Goal: Information Seeking & Learning: Understand process/instructions

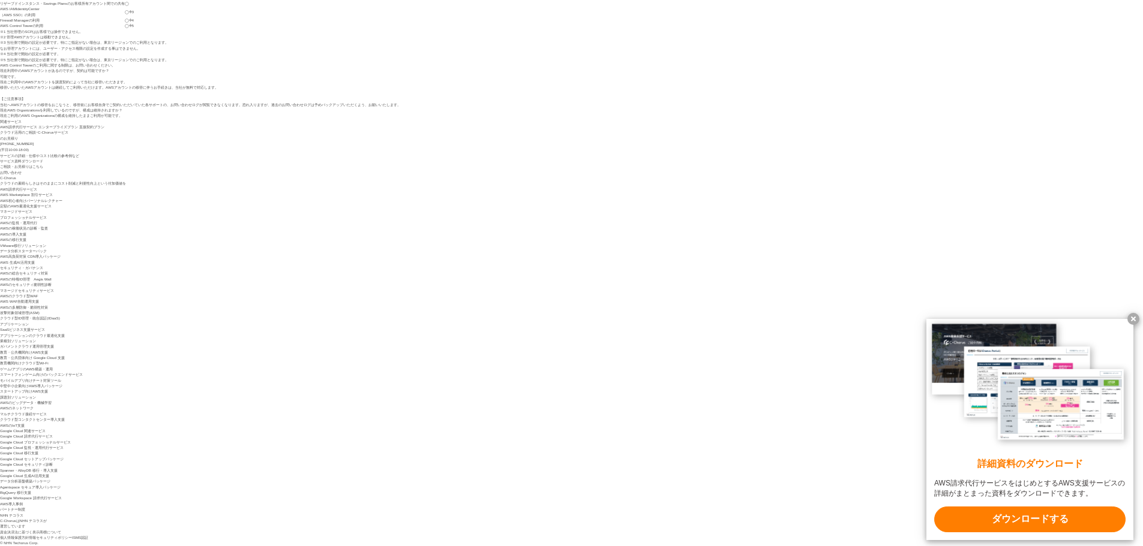
scroll to position [2879, 0]
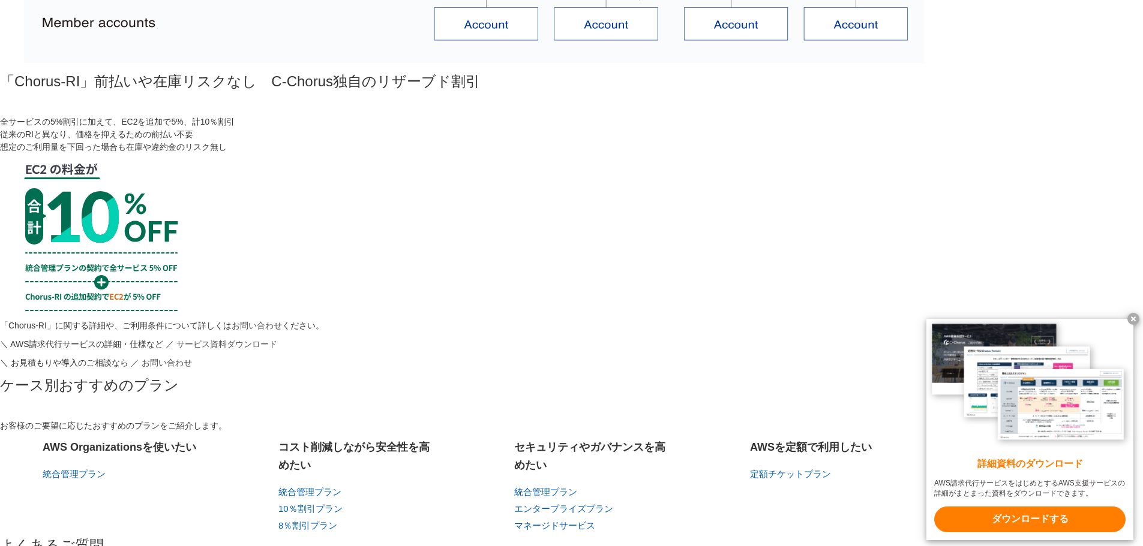
scroll to position [3239, 0]
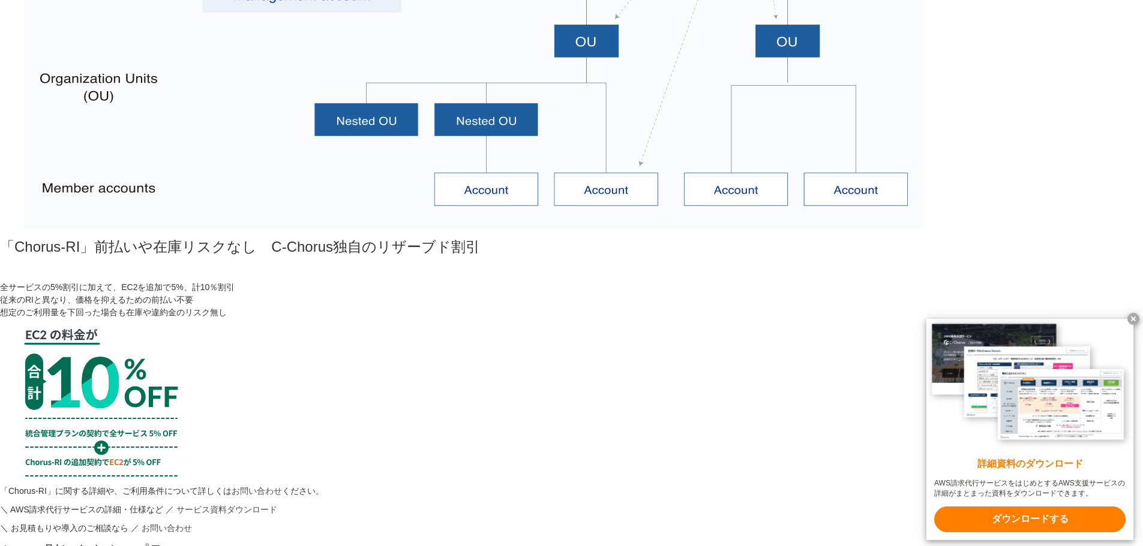
click at [149, 224] on div "AWS OrganizationsやControl Towerが利用可能 コスト削減と、ガバナンスやセキュリティ向上を両立できるプラン マルチアカウント管理機…" at bounding box center [571, 19] width 1143 height 2546
drag, startPoint x: 554, startPoint y: 149, endPoint x: 548, endPoint y: 146, distance: 7.2
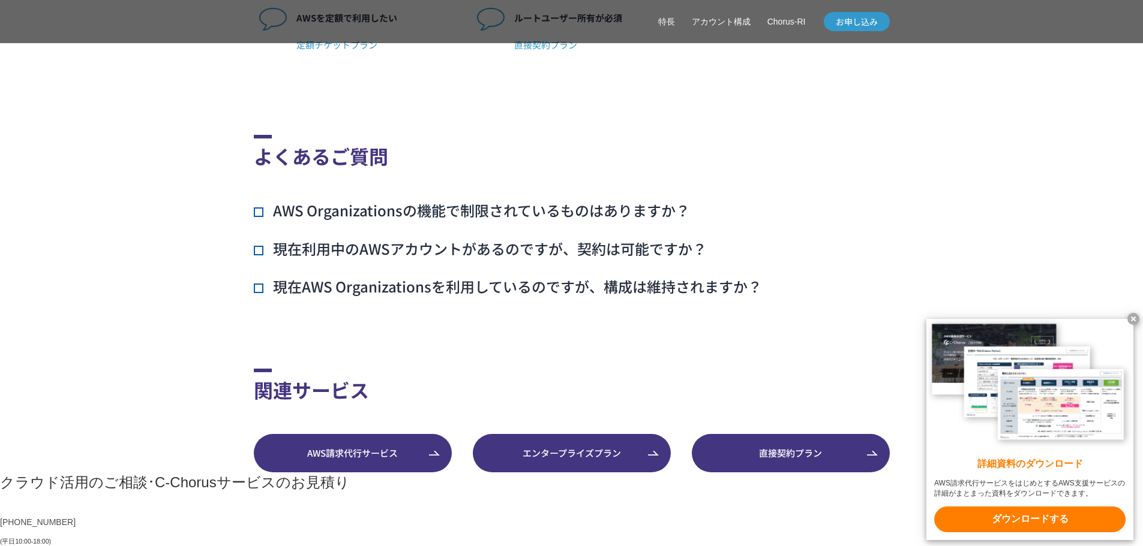
scroll to position [3291, 0]
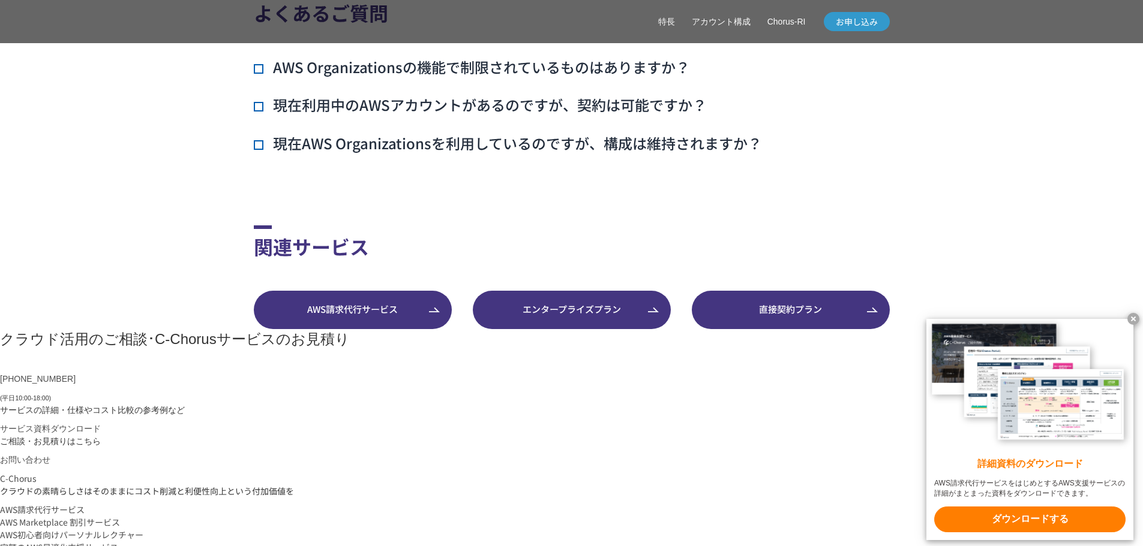
click at [318, 154] on h3 "現在AWS Organizationsを利用しているのですが、構成は維持されますか？" at bounding box center [508, 143] width 508 height 20
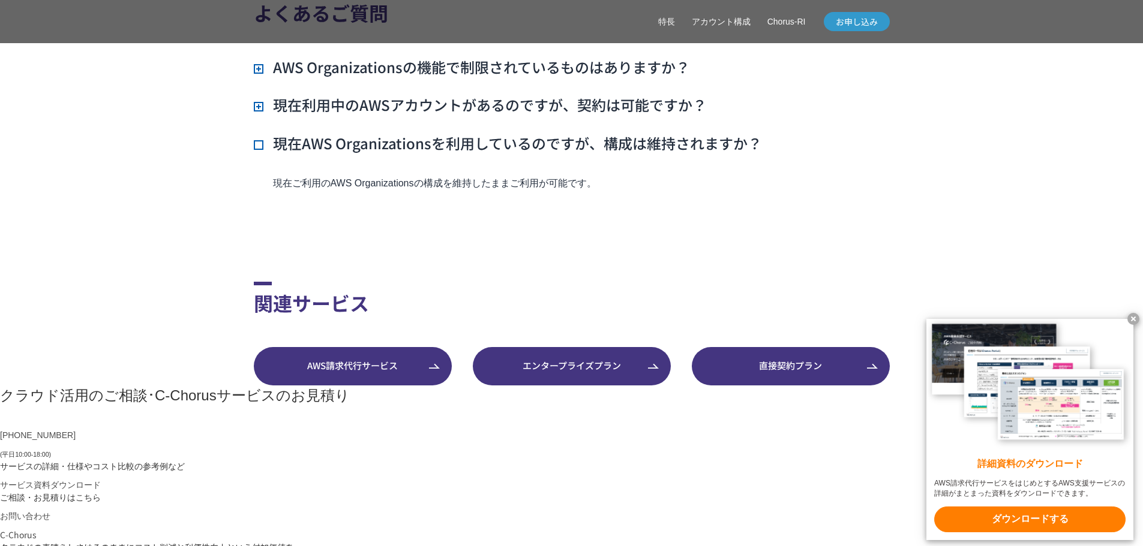
click at [313, 115] on h3 "現在利用中のAWSアカウントがあるのですが、契約は可能ですか？" at bounding box center [480, 105] width 453 height 20
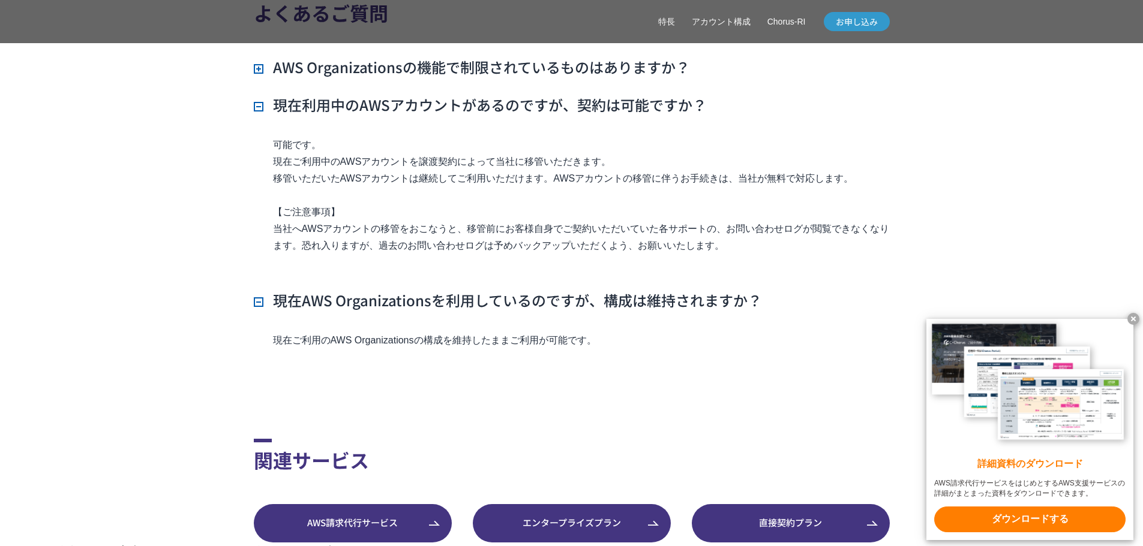
click at [327, 96] on ul "AWS Organizationsの機能で制限されているものはありますか？ 統合管理プランではSCPの操作とAWSアカウントのOrganizational U…" at bounding box center [572, 212] width 636 height 310
click at [274, 96] on ul "AWS Organizationsの機能で制限されているものはありますか？ 統合管理プランではSCPの操作とAWSアカウントのOrganizational U…" at bounding box center [572, 212] width 636 height 310
click at [276, 77] on h3 "AWS Organizationsの機能で制限されているものはありますか？" at bounding box center [472, 67] width 436 height 20
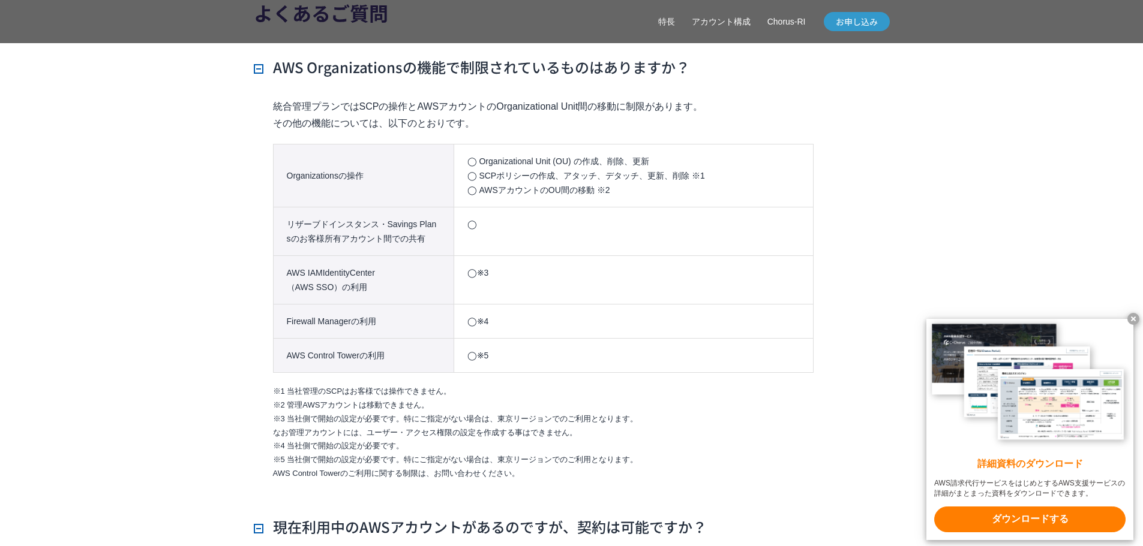
click at [504, 53] on section "よくあるご質問 AWS Organizationsの機能で制限されているものはありますか？ 統合管理プランではSCPの操作とAWSアカウントのOrganiza…" at bounding box center [572, 372] width 636 height 833
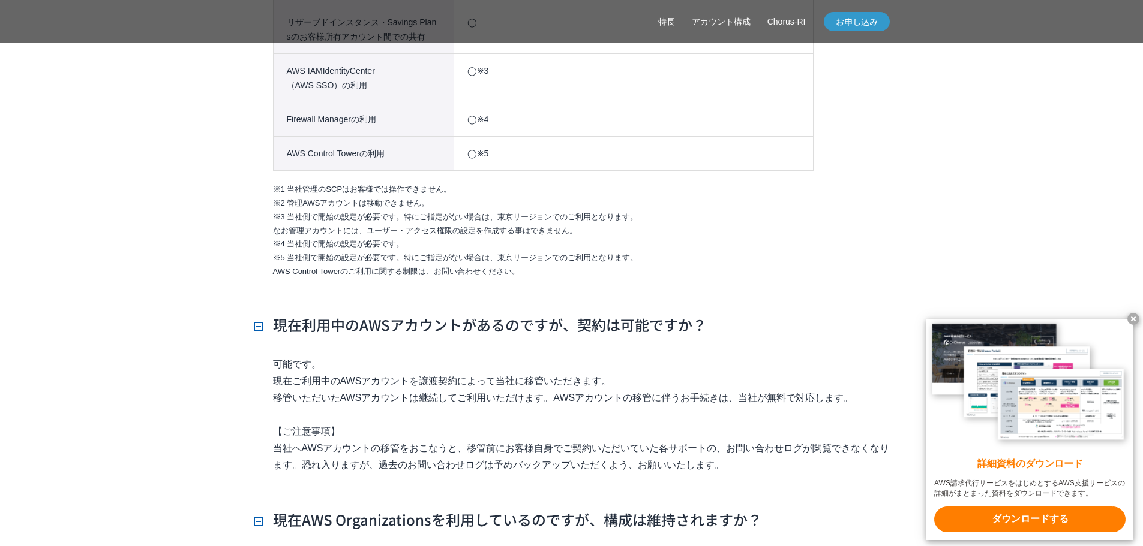
scroll to position [3531, 0]
